Goal: Check status

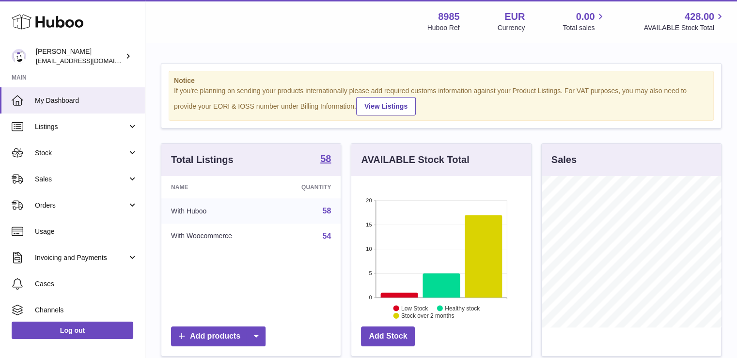
scroll to position [151, 180]
click at [50, 182] on span "Sales" at bounding box center [81, 179] width 93 height 9
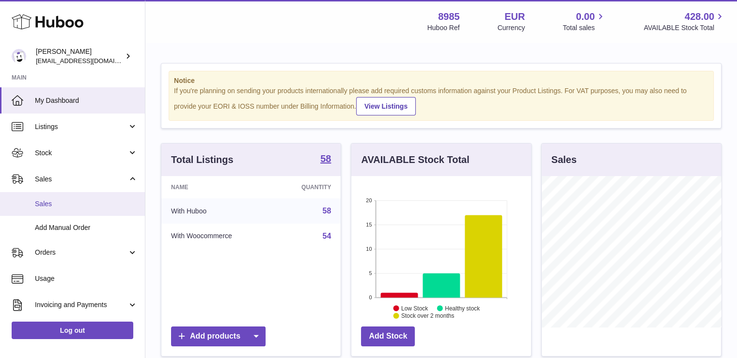
click at [49, 203] on span "Sales" at bounding box center [86, 203] width 103 height 9
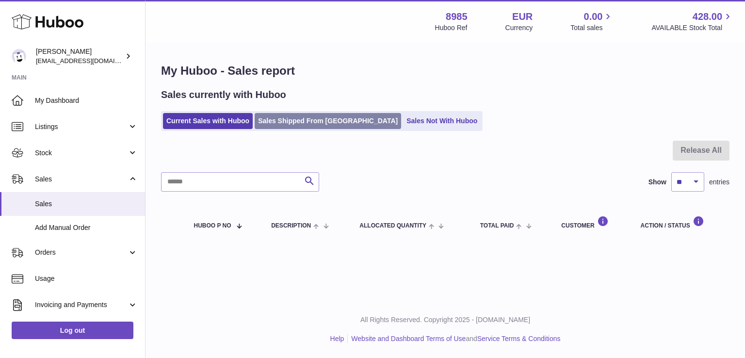
click at [316, 123] on link "Sales Shipped From [GEOGRAPHIC_DATA]" at bounding box center [328, 121] width 146 height 16
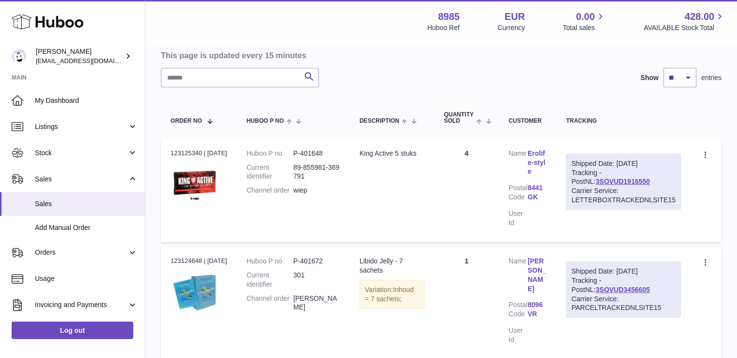
scroll to position [97, 0]
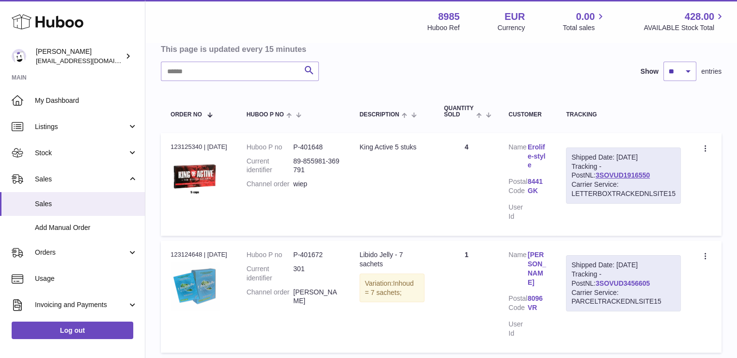
click at [596, 280] on link "3SOVUD3456605" at bounding box center [623, 283] width 54 height 8
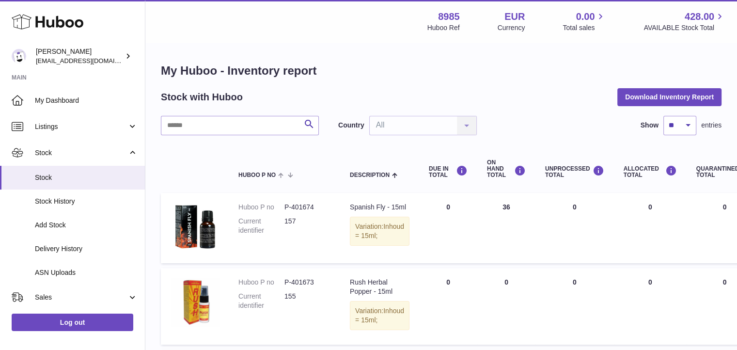
scroll to position [175, 0]
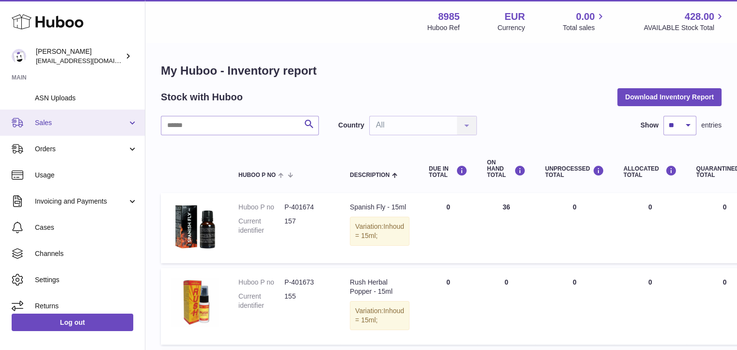
click at [74, 113] on link "Sales" at bounding box center [72, 123] width 145 height 26
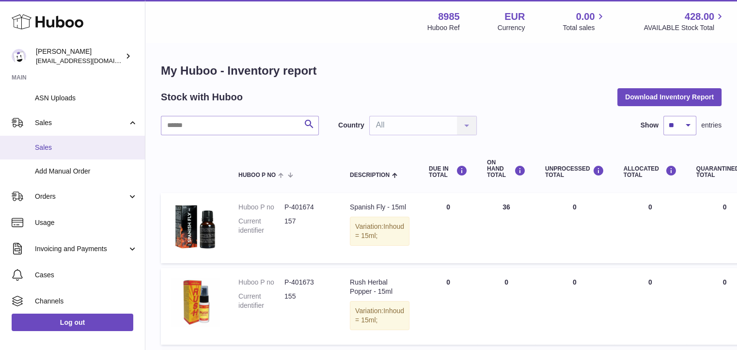
click at [62, 147] on span "Sales" at bounding box center [86, 147] width 103 height 9
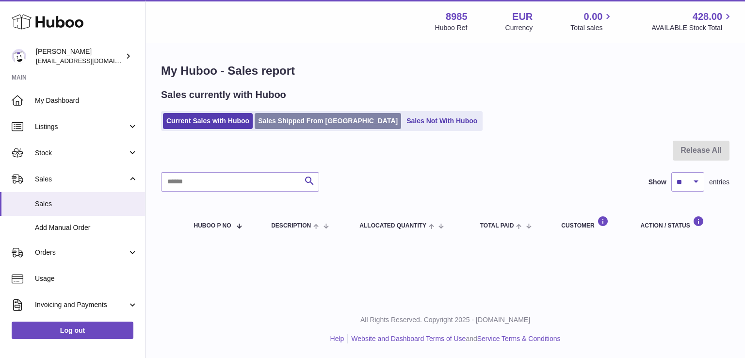
click at [285, 122] on link "Sales Shipped From [GEOGRAPHIC_DATA]" at bounding box center [328, 121] width 146 height 16
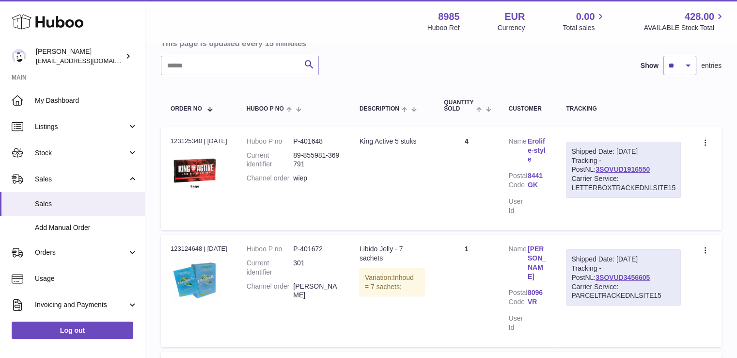
scroll to position [116, 0]
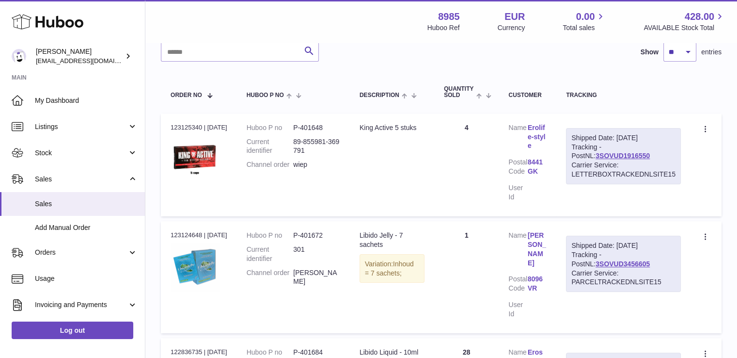
drag, startPoint x: 571, startPoint y: 243, endPoint x: 675, endPoint y: 283, distance: 111.6
click at [675, 283] on div "Shipped Date: [DATE] Tracking - PostNL: 3SOVUD3456605 Carrier Service: PARCELTR…" at bounding box center [623, 264] width 115 height 56
copy div "Shipped Date: [DATE] Tracking - PostNL: 3SOVUD3456605 Carrier Service: PARCELTR…"
